Goal: Navigation & Orientation: Find specific page/section

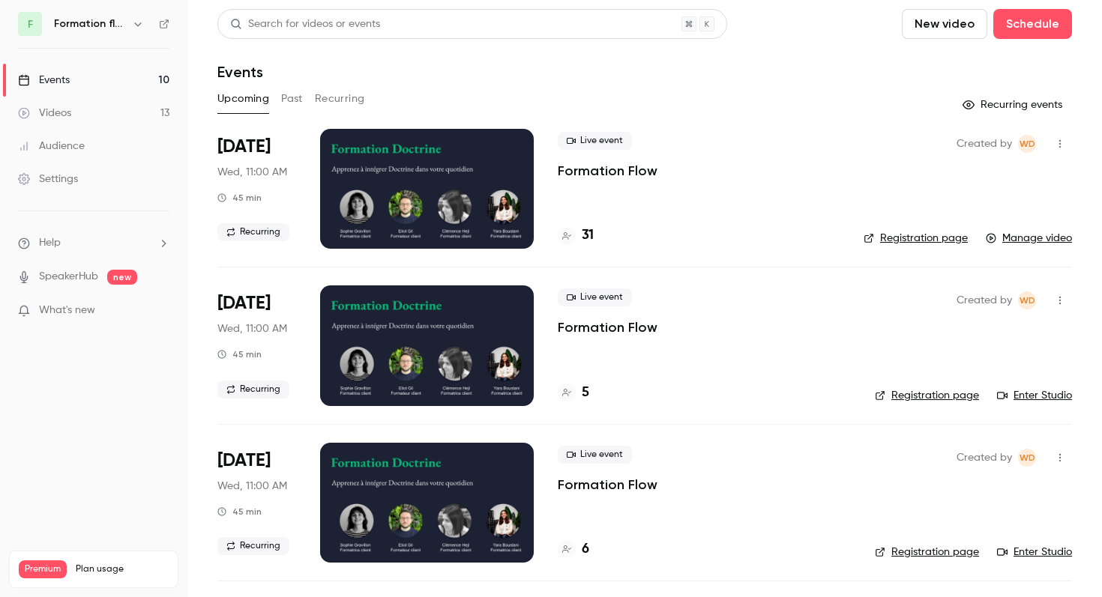
click at [103, 28] on h6 "Formation flow" at bounding box center [90, 23] width 72 height 15
click at [144, 13] on div "F Formation flow" at bounding box center [93, 24] width 151 height 24
click at [143, 14] on div "F Formation flow" at bounding box center [93, 24] width 151 height 24
click at [138, 21] on icon "button" at bounding box center [138, 24] width 12 height 12
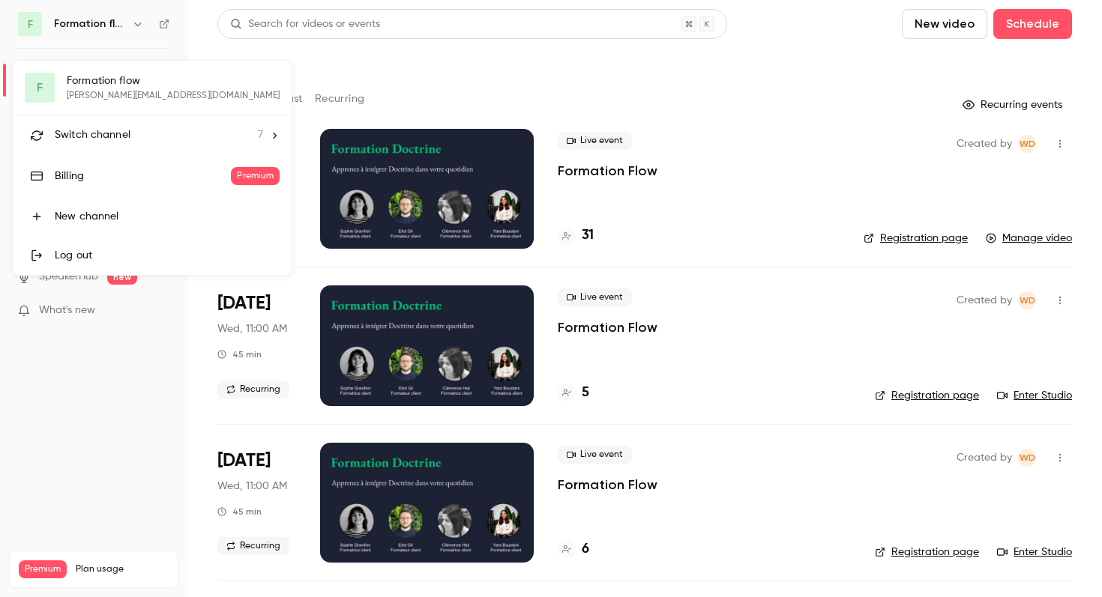
click at [112, 147] on li "Switch channel 7" at bounding box center [152, 135] width 279 height 40
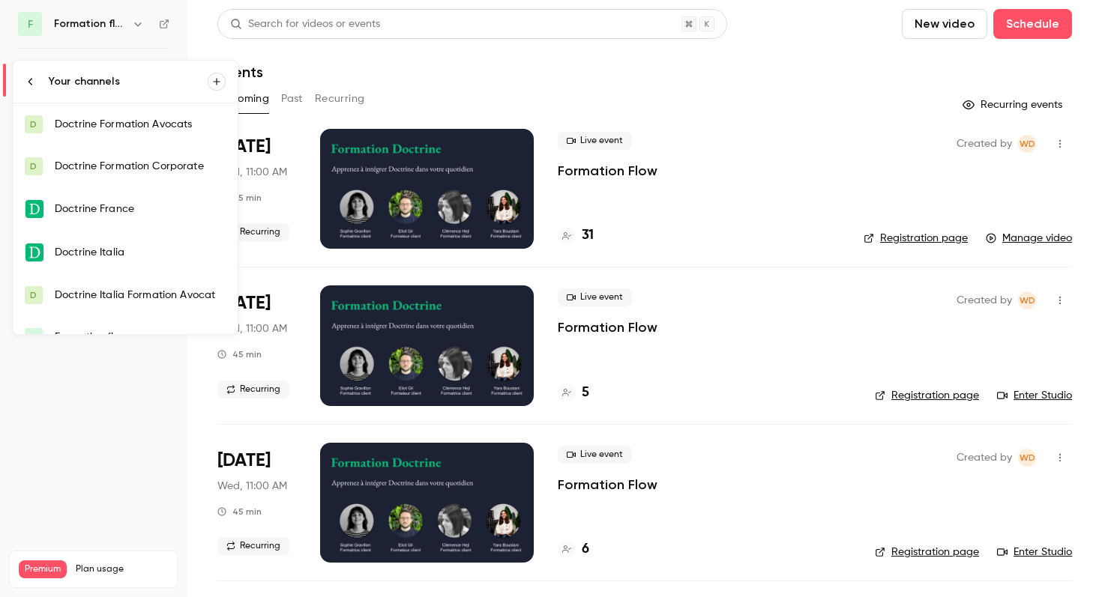
click at [112, 115] on link "D Doctrine Formation Avocats" at bounding box center [125, 124] width 225 height 42
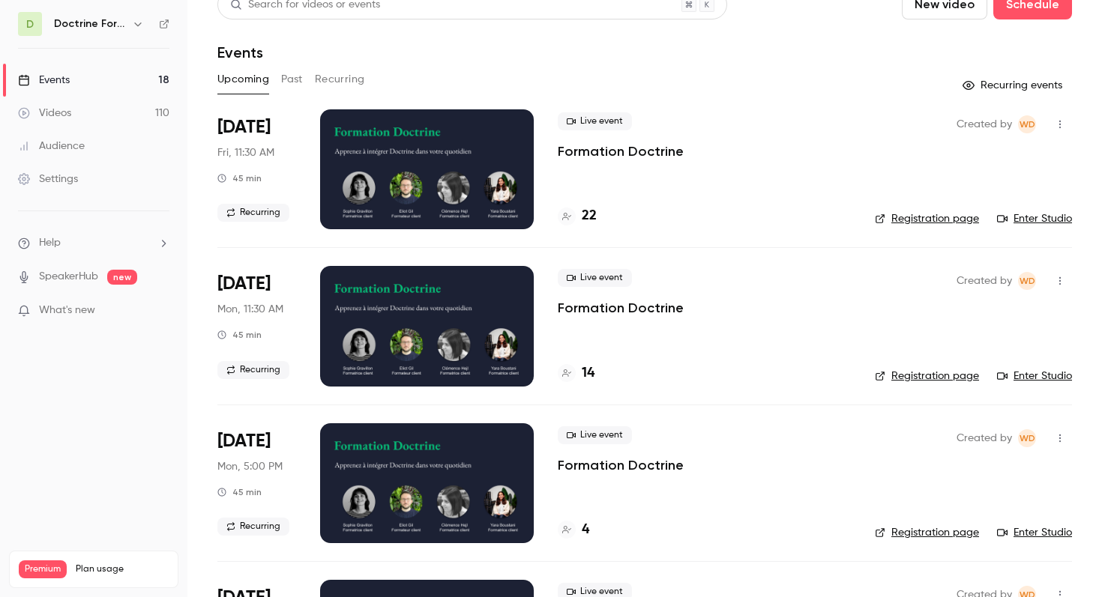
scroll to position [26, 0]
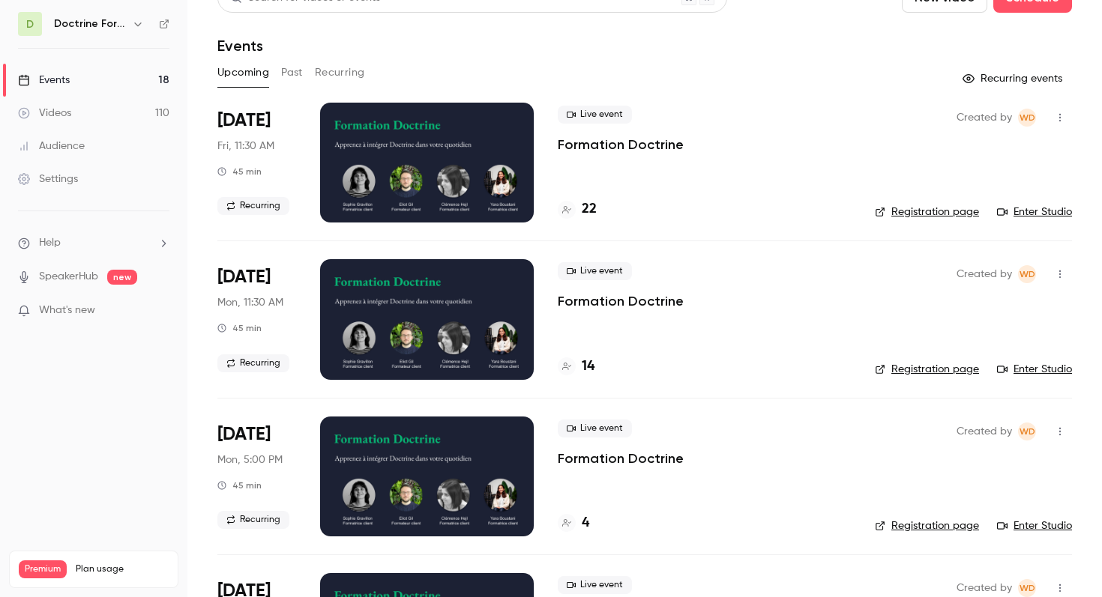
click at [908, 369] on link "Registration page" at bounding box center [927, 369] width 104 height 15
